Goal: Task Accomplishment & Management: Manage account settings

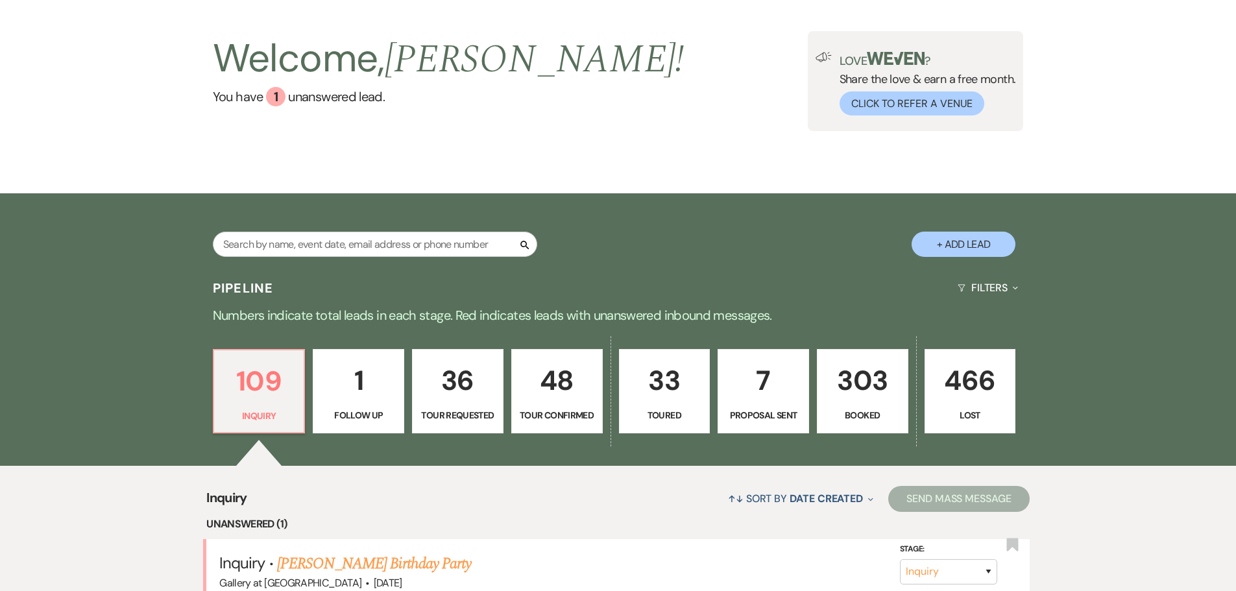
scroll to position [130, 0]
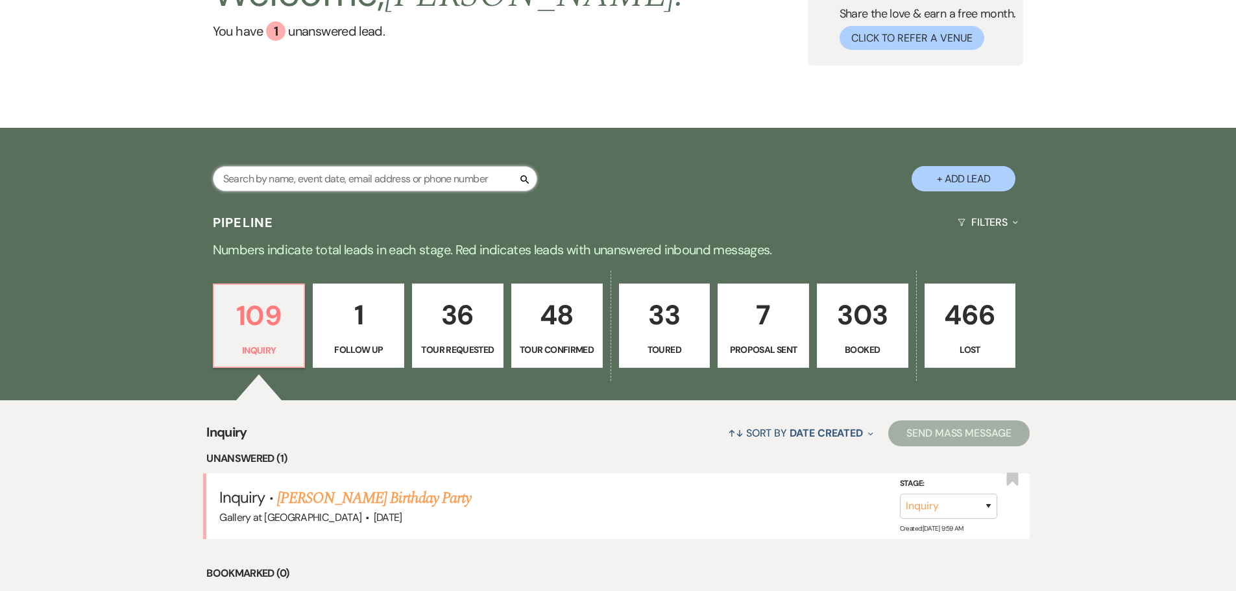
click at [325, 189] on input "text" at bounding box center [375, 178] width 324 height 25
type input "[PERSON_NAME]"
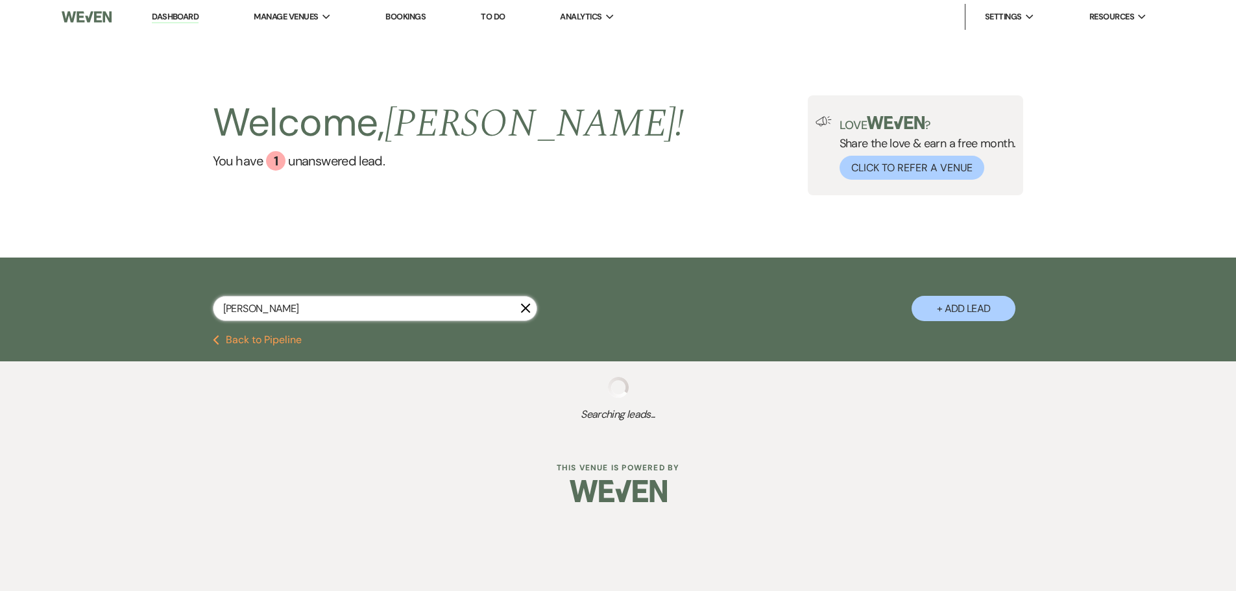
select select "8"
select select "5"
select select "8"
select select "5"
select select "8"
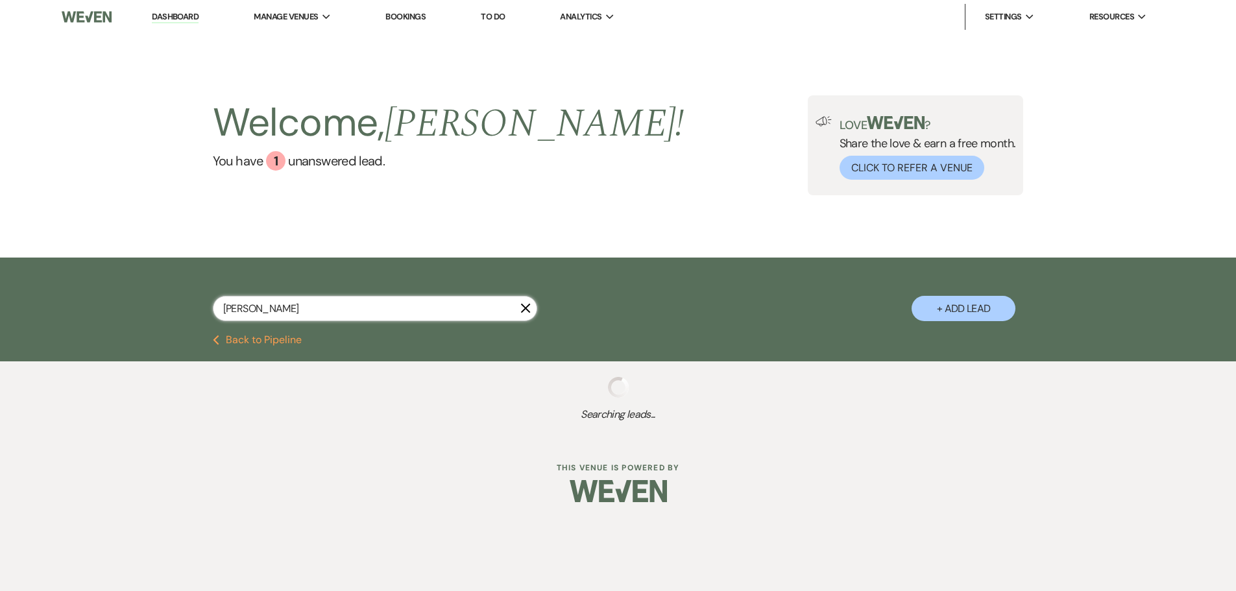
select select "5"
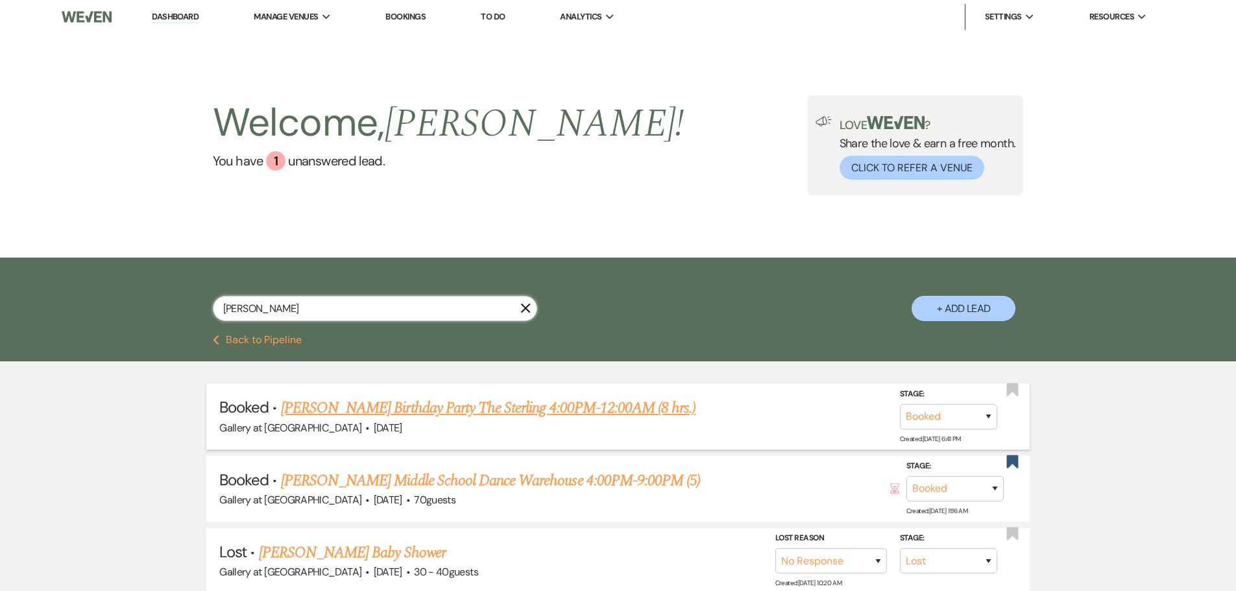
type input "[PERSON_NAME]"
click at [486, 407] on link "[PERSON_NAME] Birthday Party The Sterling 4:00PM-12:00AM (8 hrs.)" at bounding box center [488, 407] width 415 height 23
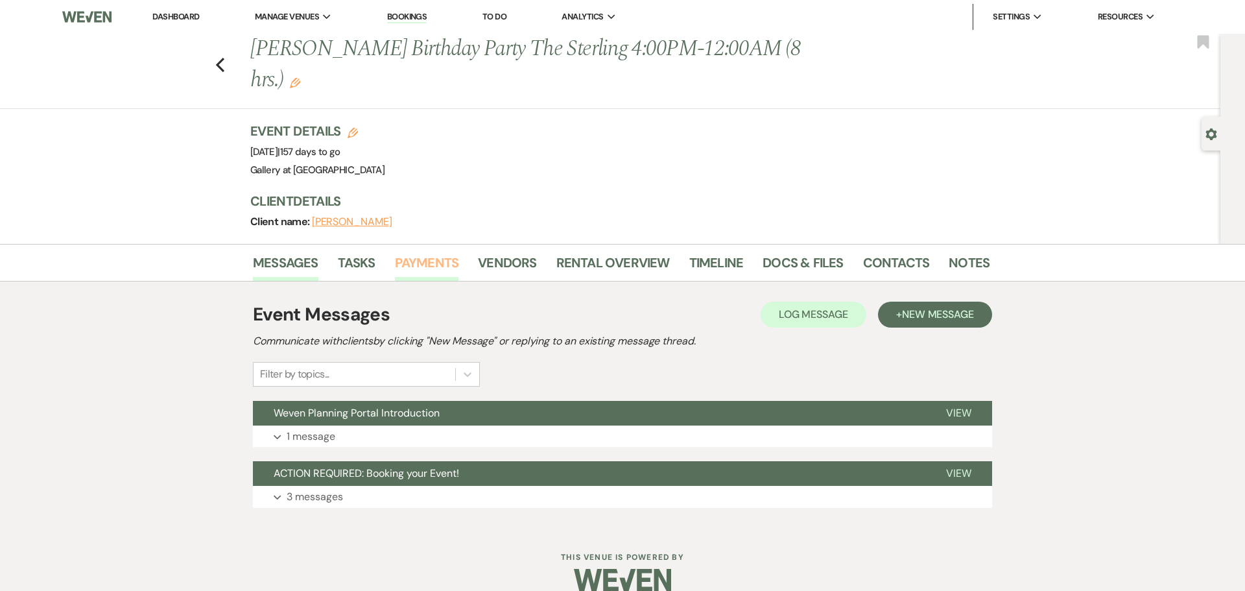
click at [415, 252] on link "Payments" at bounding box center [427, 266] width 64 height 29
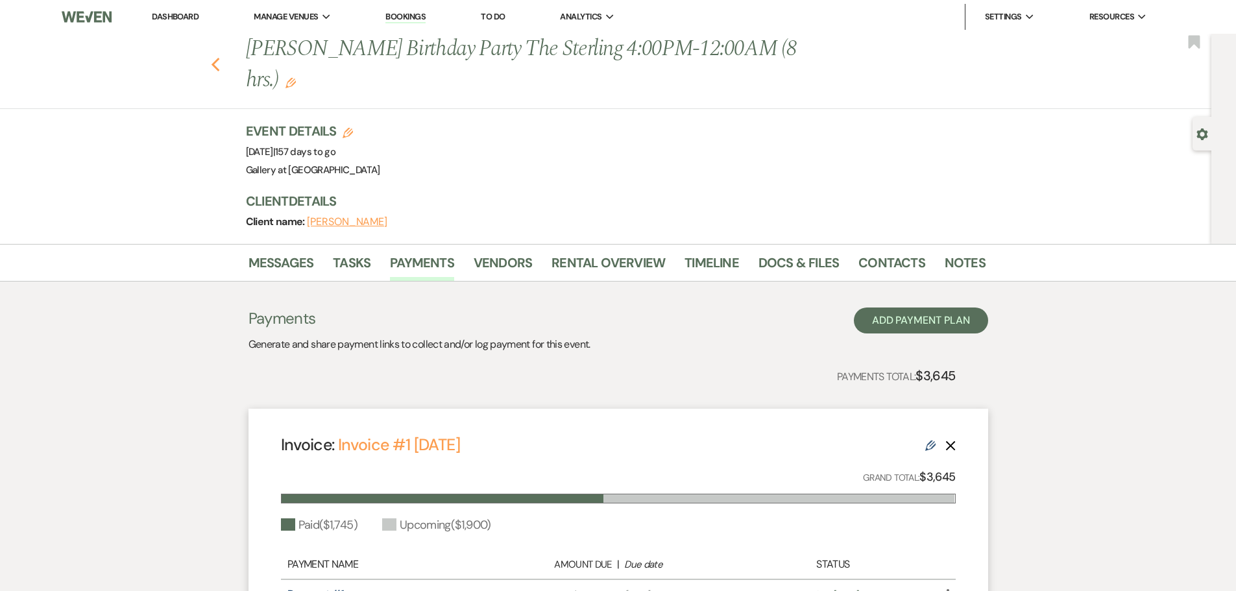
click at [221, 57] on icon "Previous" at bounding box center [216, 65] width 10 height 16
select select "8"
select select "5"
select select "8"
select select "5"
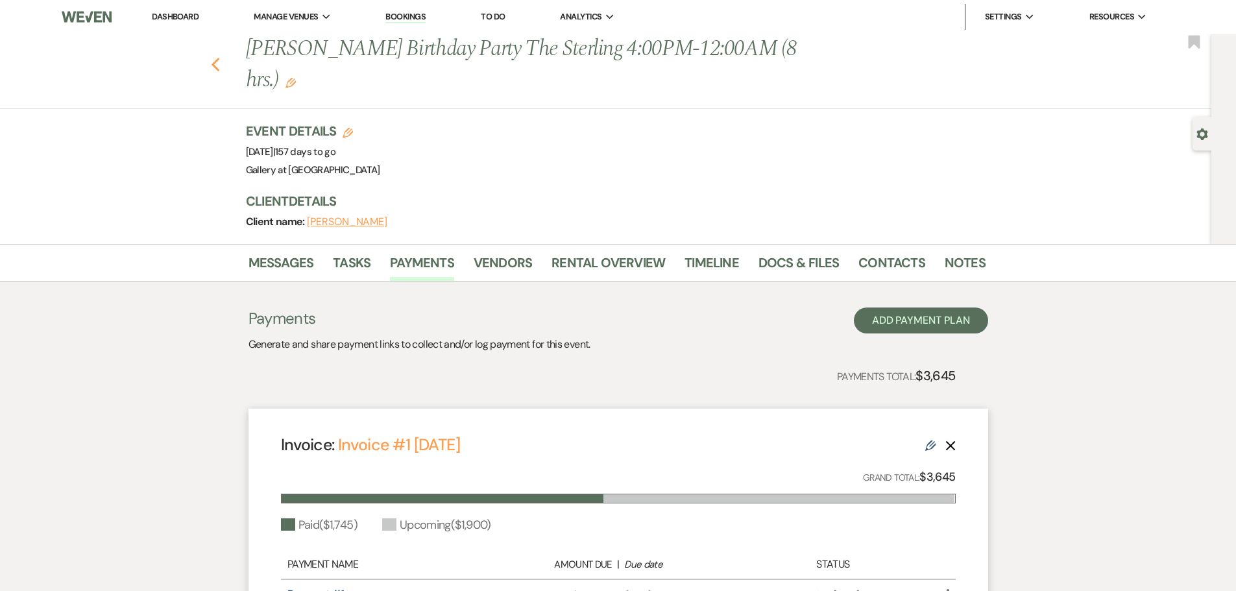
select select "8"
select select "5"
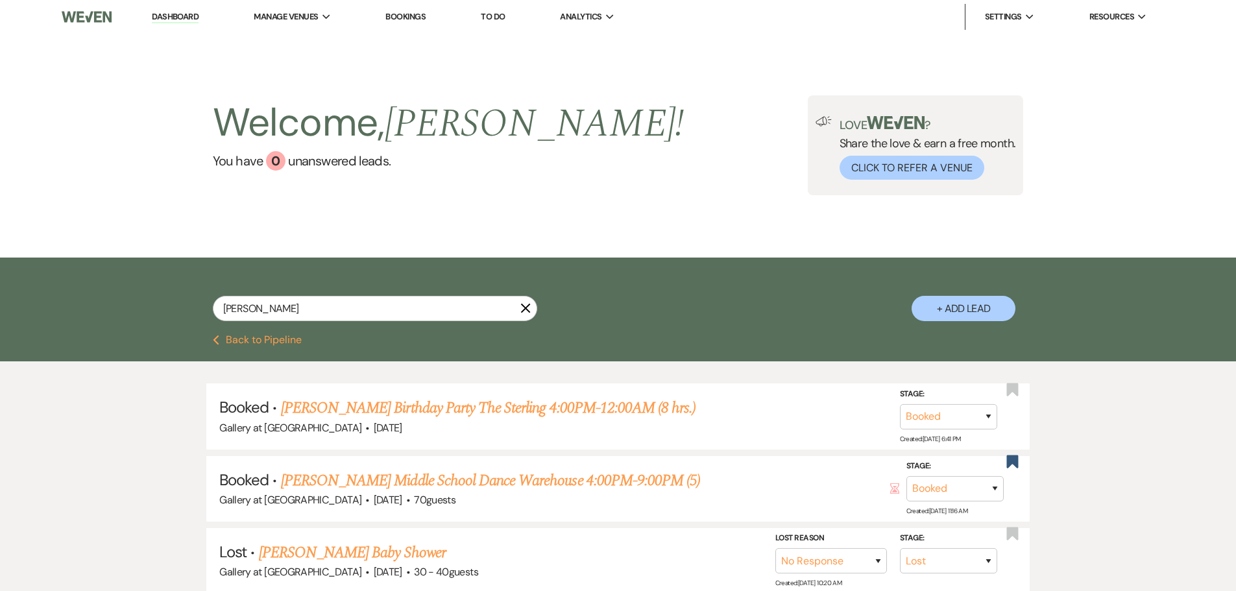
click at [524, 311] on icon "X" at bounding box center [525, 308] width 10 height 10
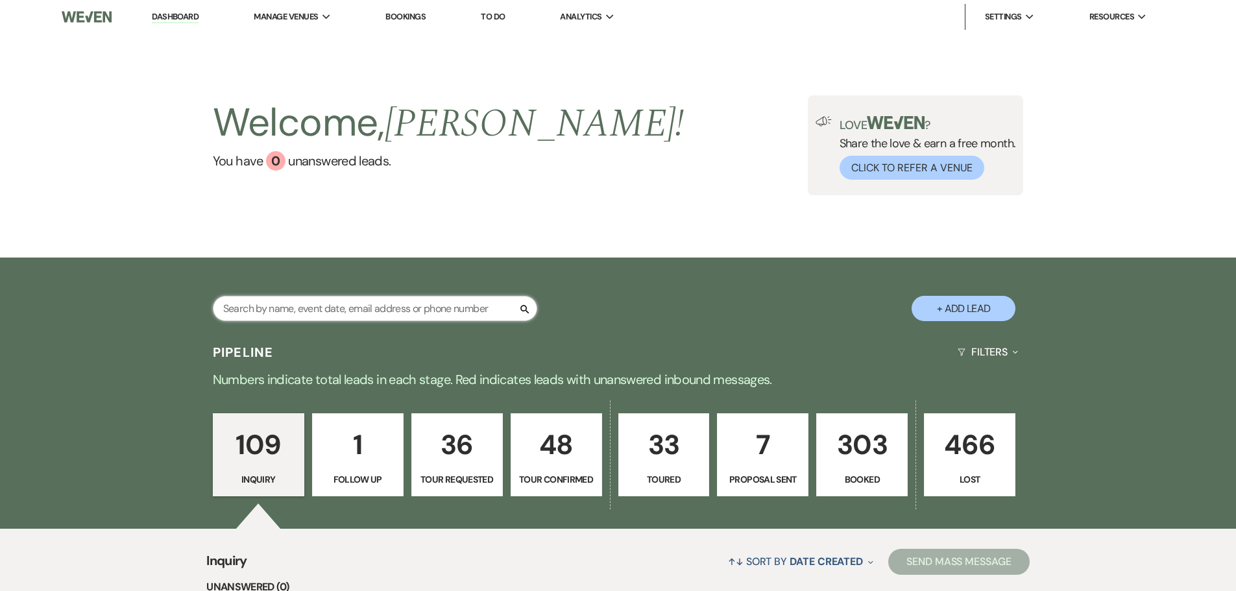
click at [396, 306] on input "text" at bounding box center [375, 308] width 324 height 25
type input "[PERSON_NAME]"
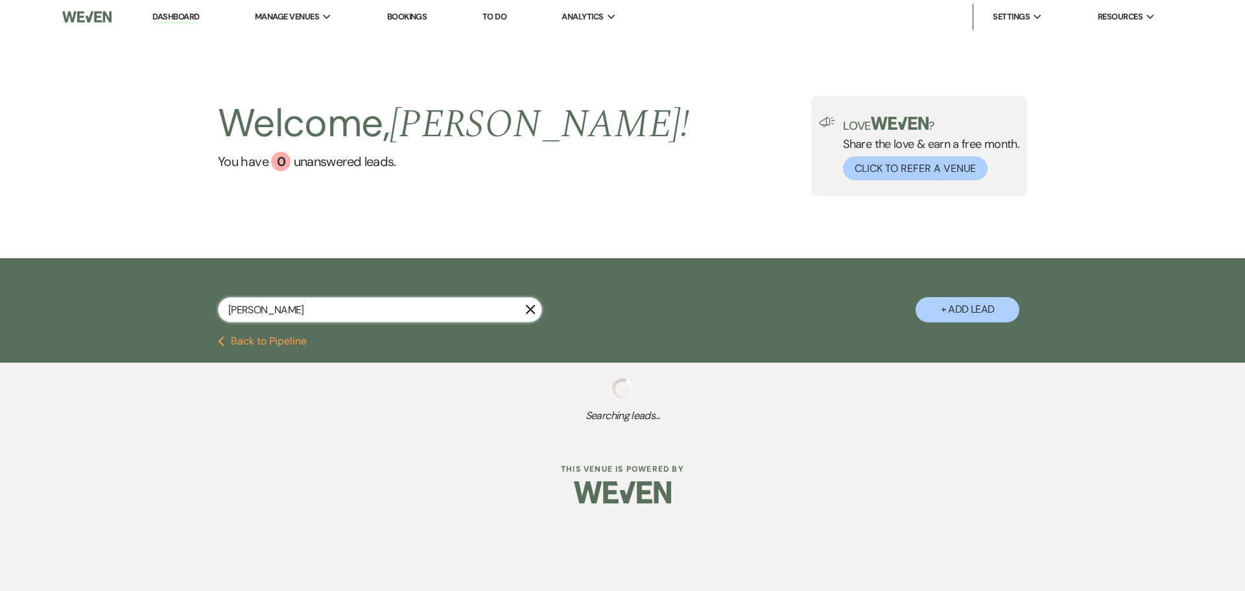
select select "8"
select select "5"
select select "8"
select select "5"
select select "8"
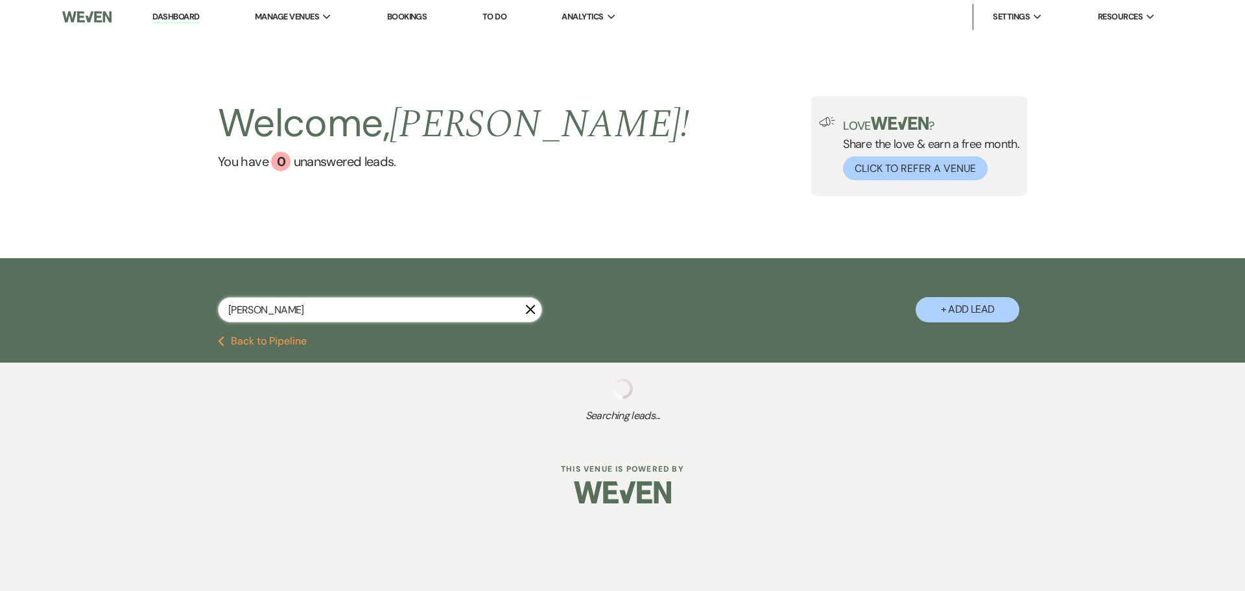
select select "5"
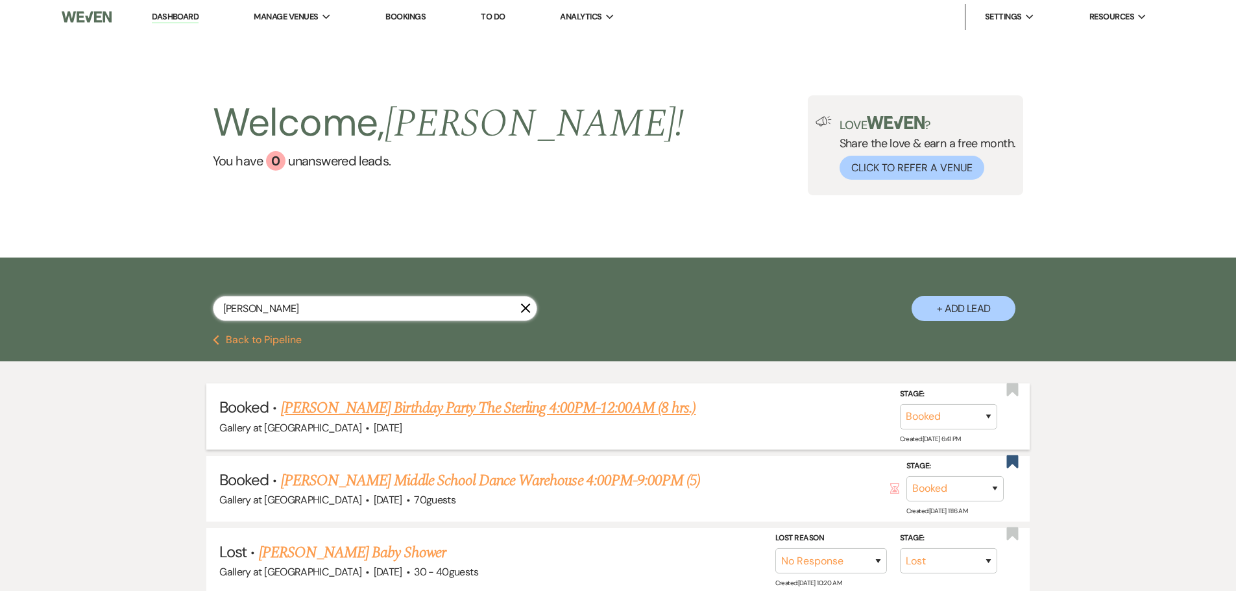
type input "[PERSON_NAME]"
click at [448, 401] on link "[PERSON_NAME] Birthday Party The Sterling 4:00PM-12:00AM (8 hrs.)" at bounding box center [488, 407] width 415 height 23
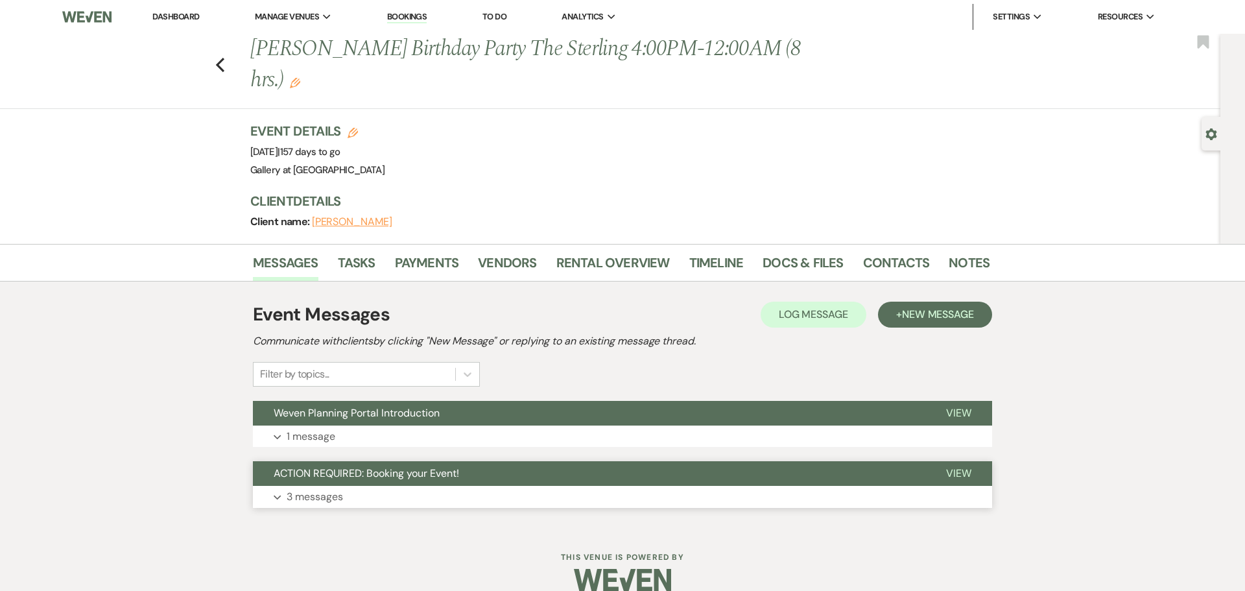
click at [285, 486] on button "Expand 3 messages" at bounding box center [622, 497] width 739 height 22
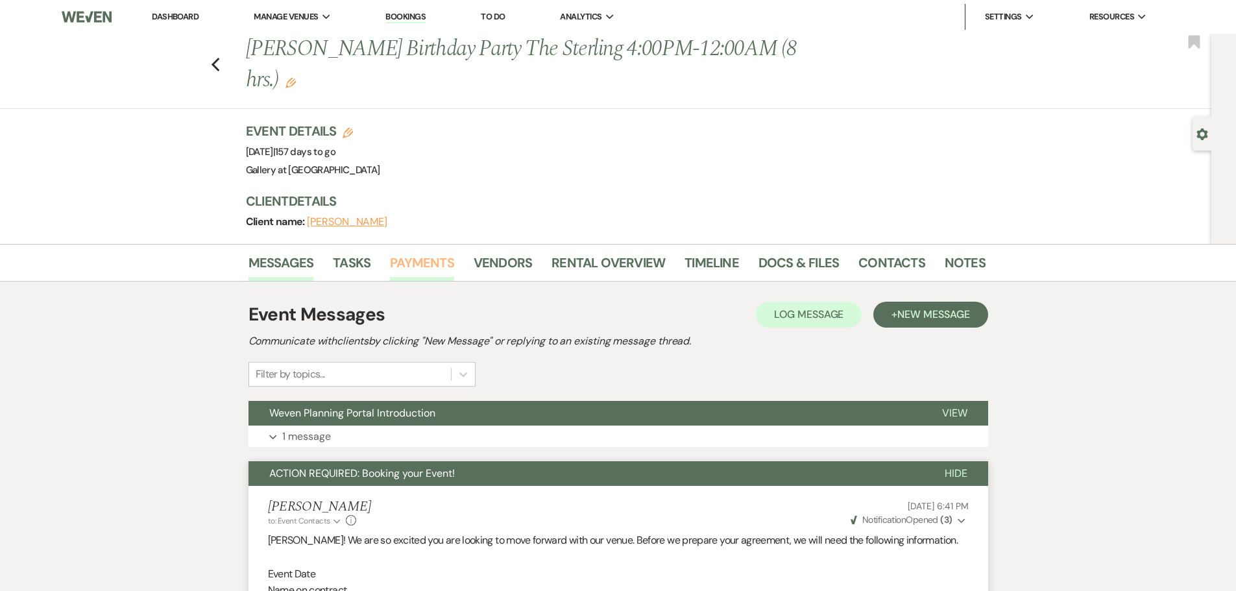
click at [420, 252] on link "Payments" at bounding box center [422, 266] width 64 height 29
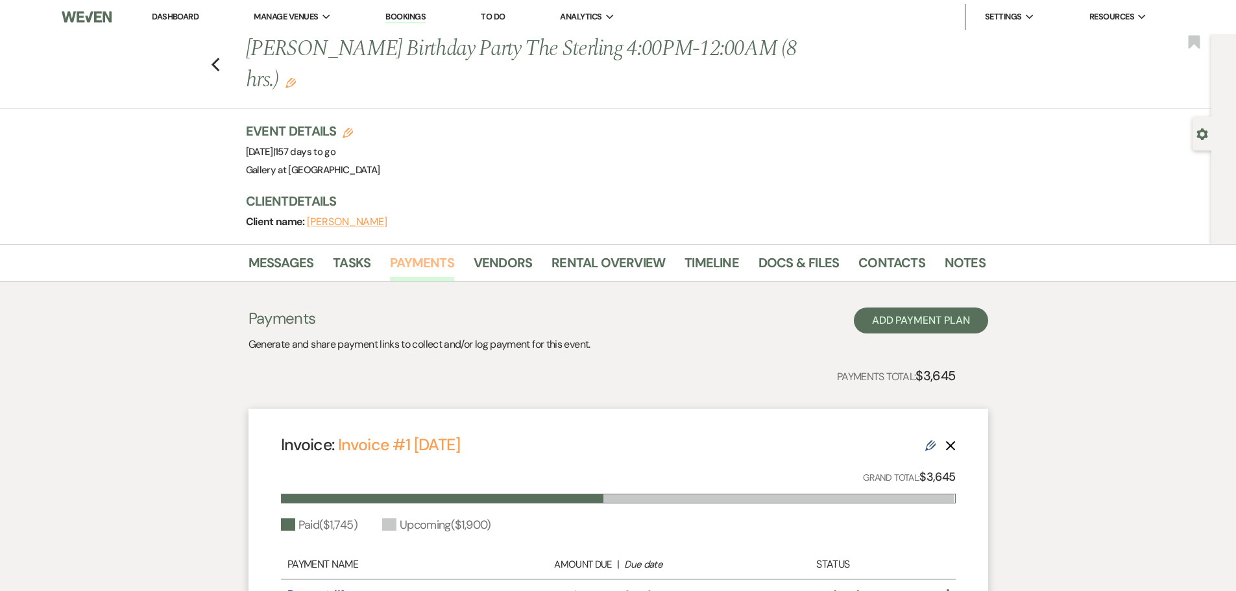
scroll to position [204, 0]
